Goal: Navigation & Orientation: Find specific page/section

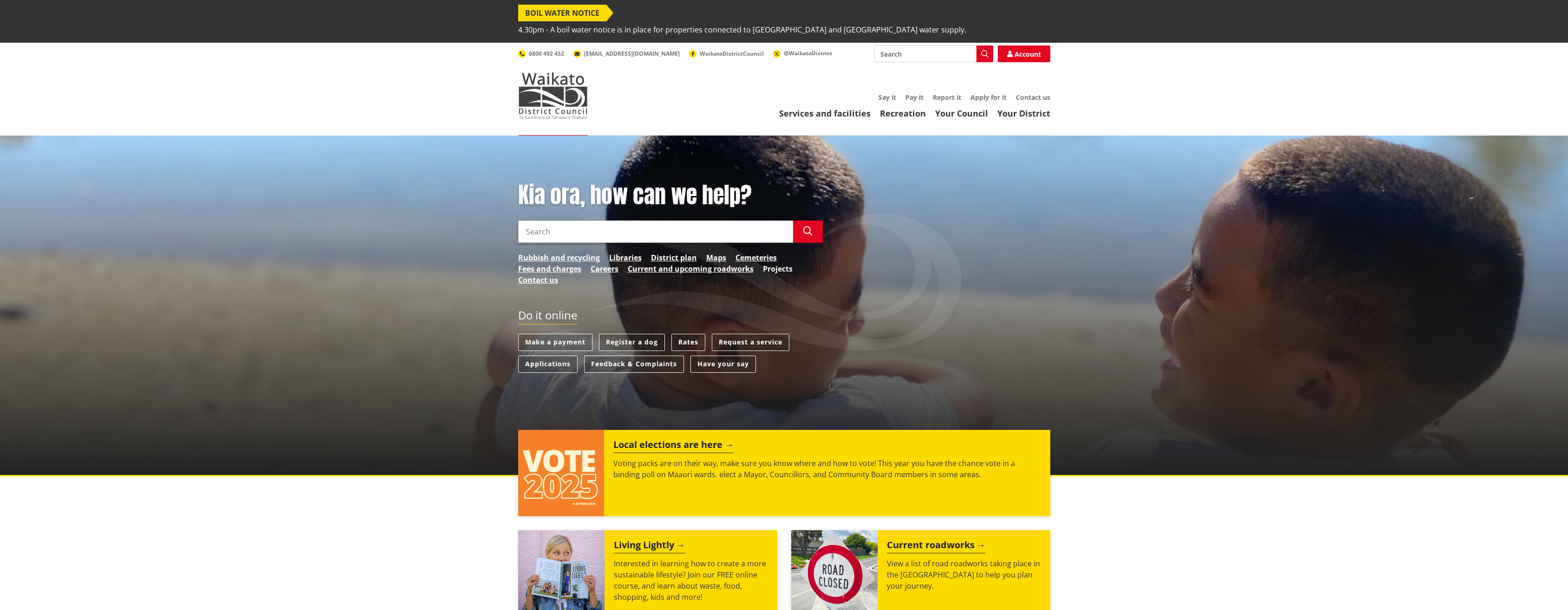
click at [776, 264] on link "Projects" at bounding box center [777, 269] width 30 height 11
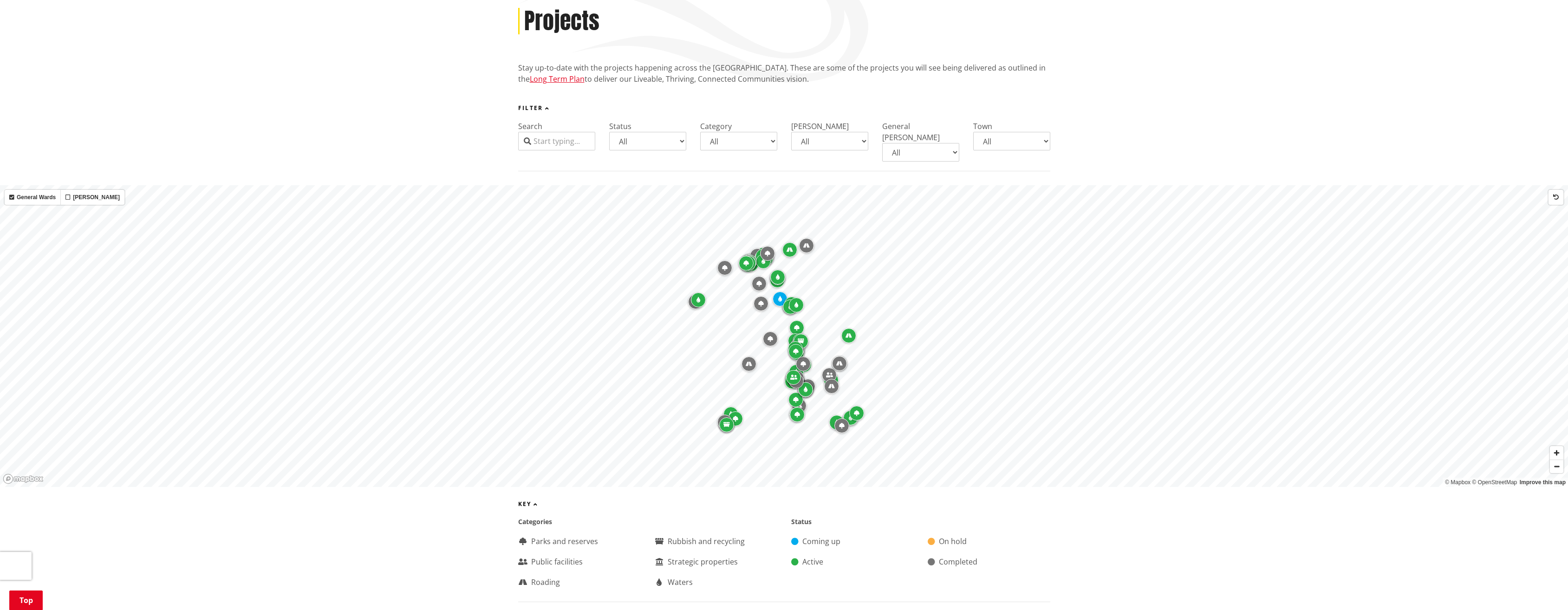
scroll to position [186, 0]
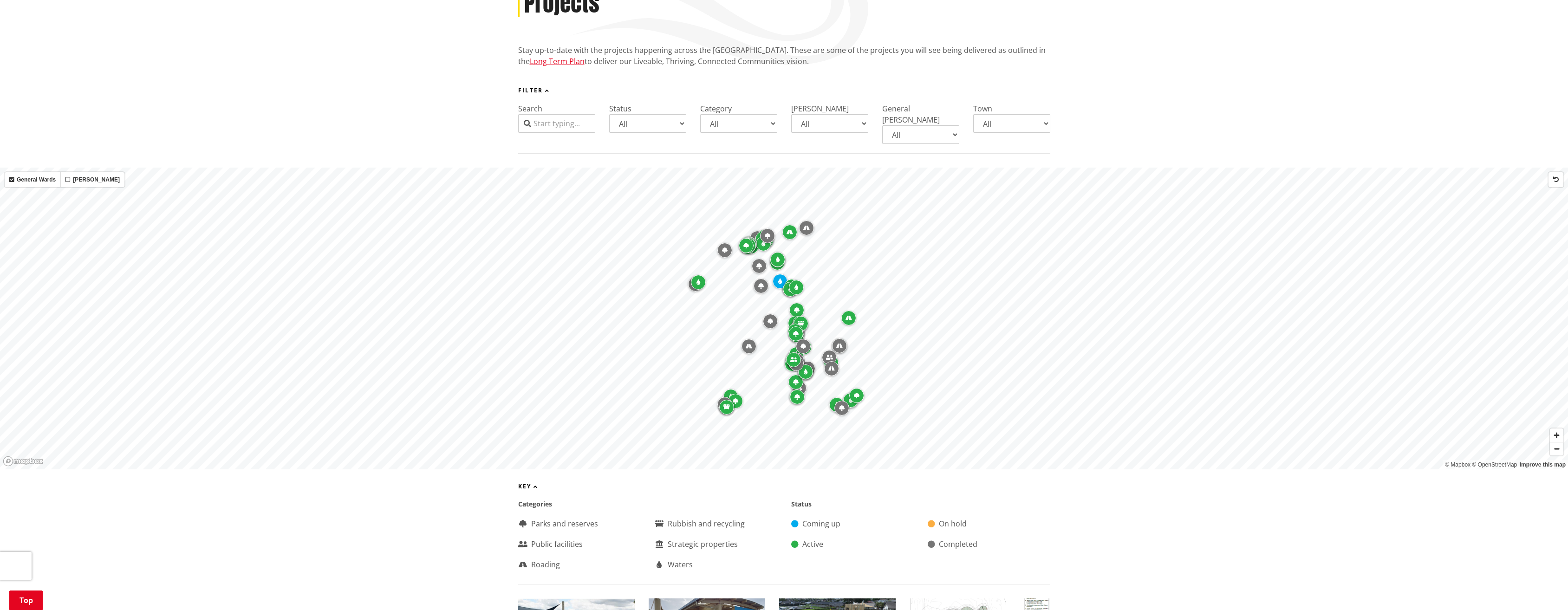
click at [728, 389] on div "Map marker" at bounding box center [730, 396] width 15 height 15
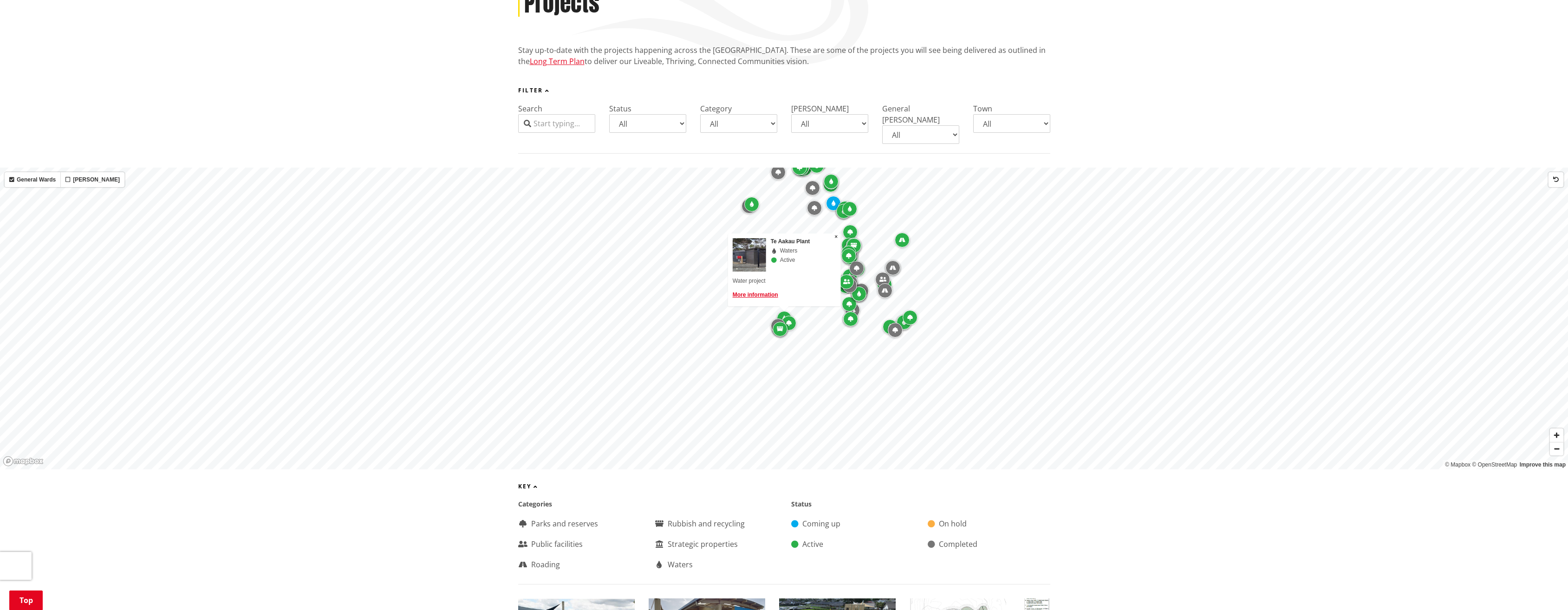
click at [791, 320] on icon "Map marker" at bounding box center [788, 323] width 5 height 5
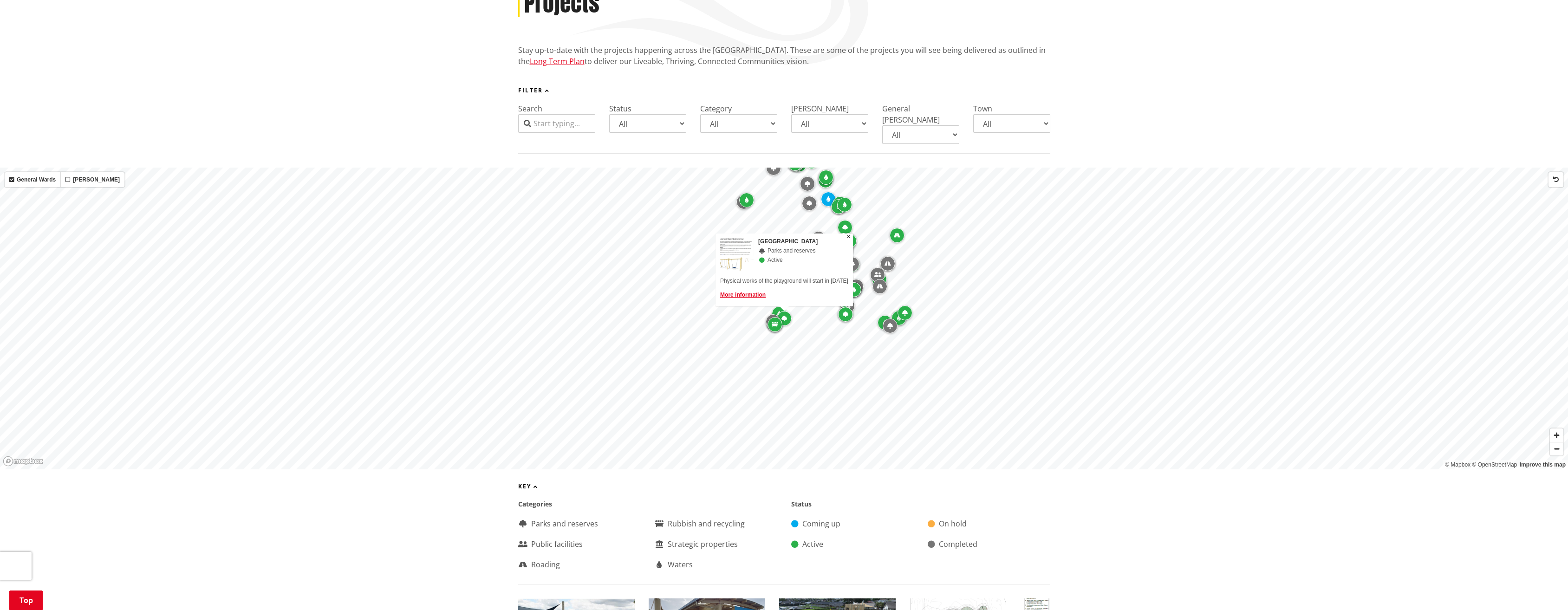
click at [775, 322] on icon "Map marker" at bounding box center [775, 324] width 7 height 5
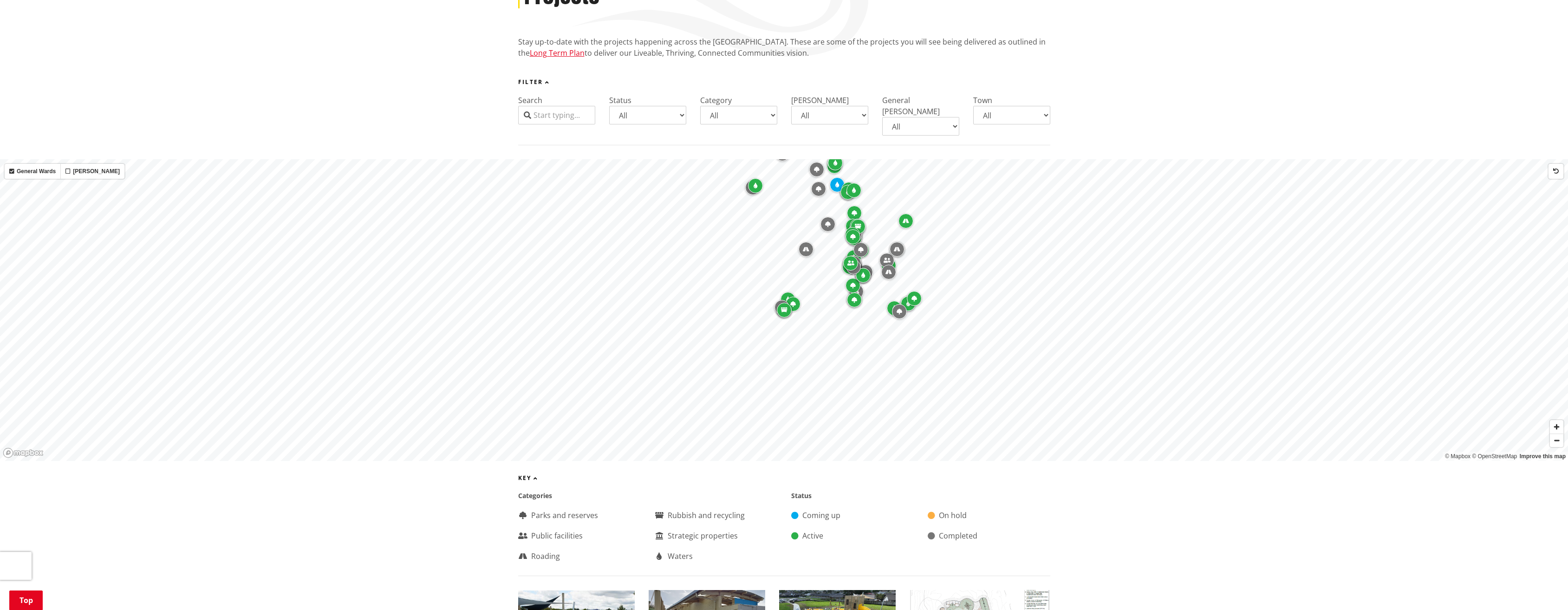
scroll to position [93, 0]
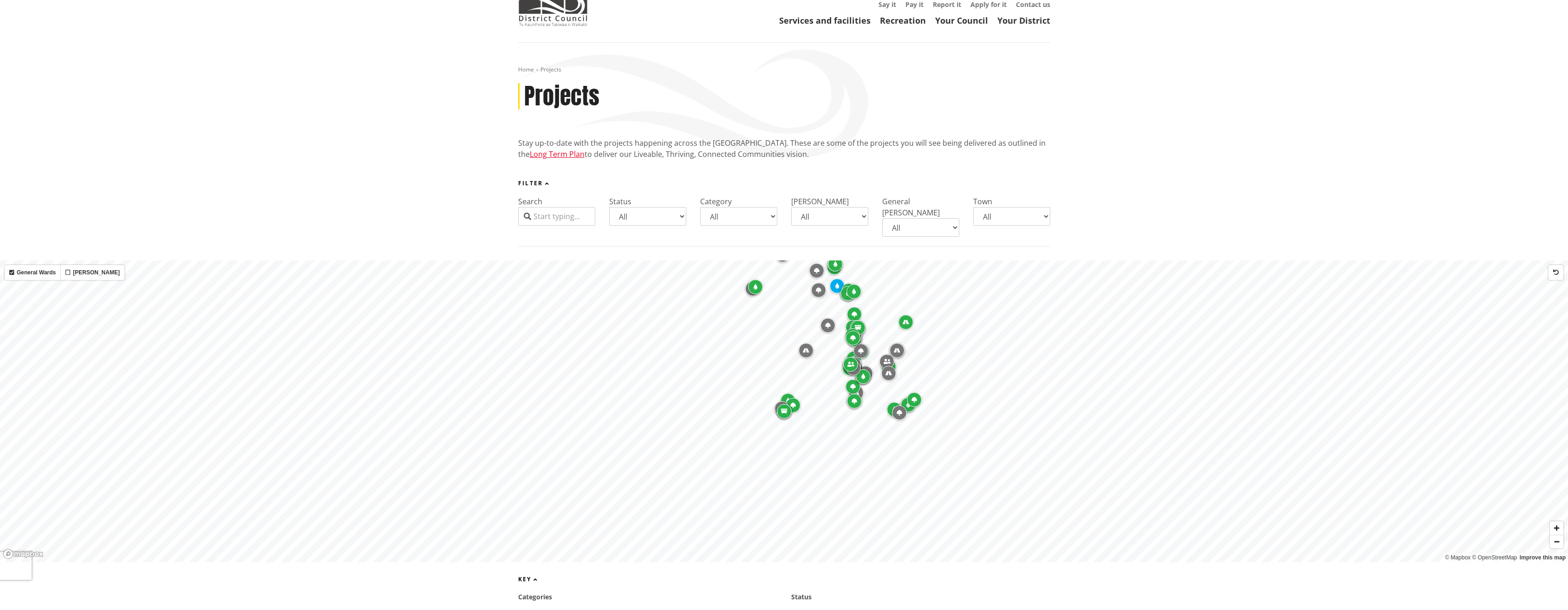
click at [794, 402] on icon "Map marker" at bounding box center [793, 405] width 5 height 5
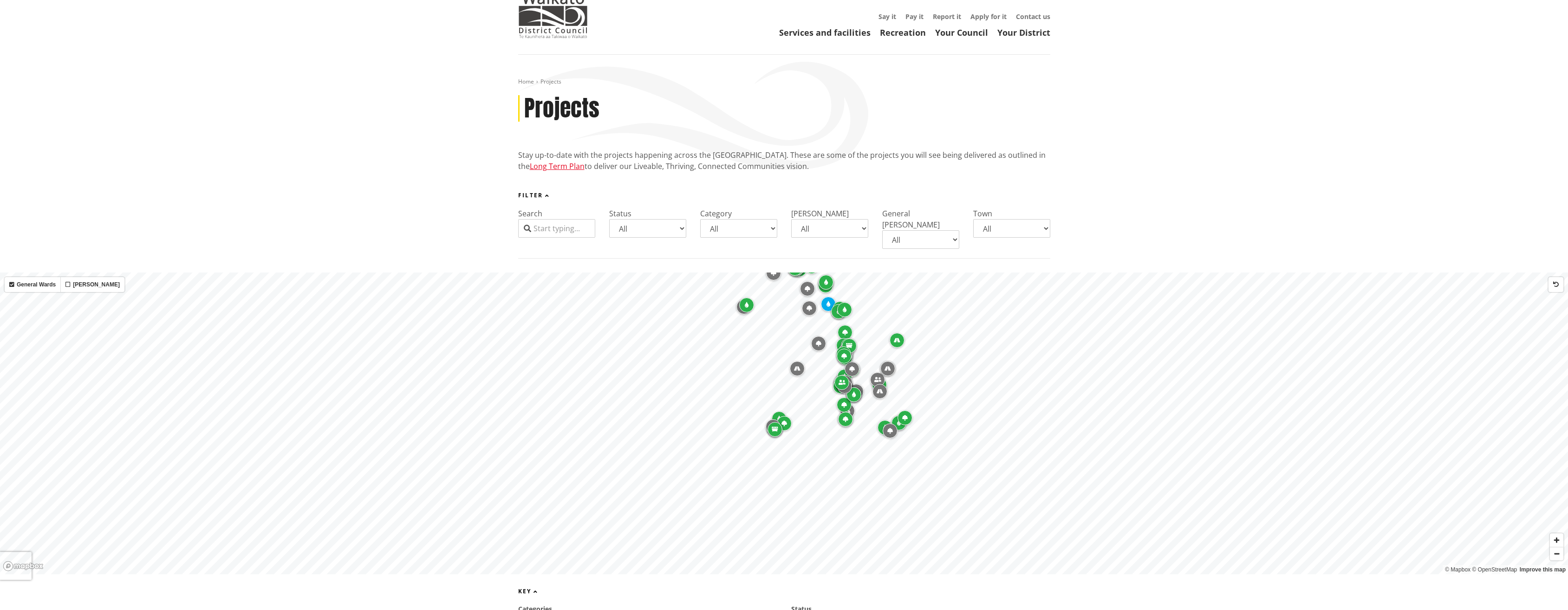
scroll to position [0, 0]
